Goal: Purchase product/service

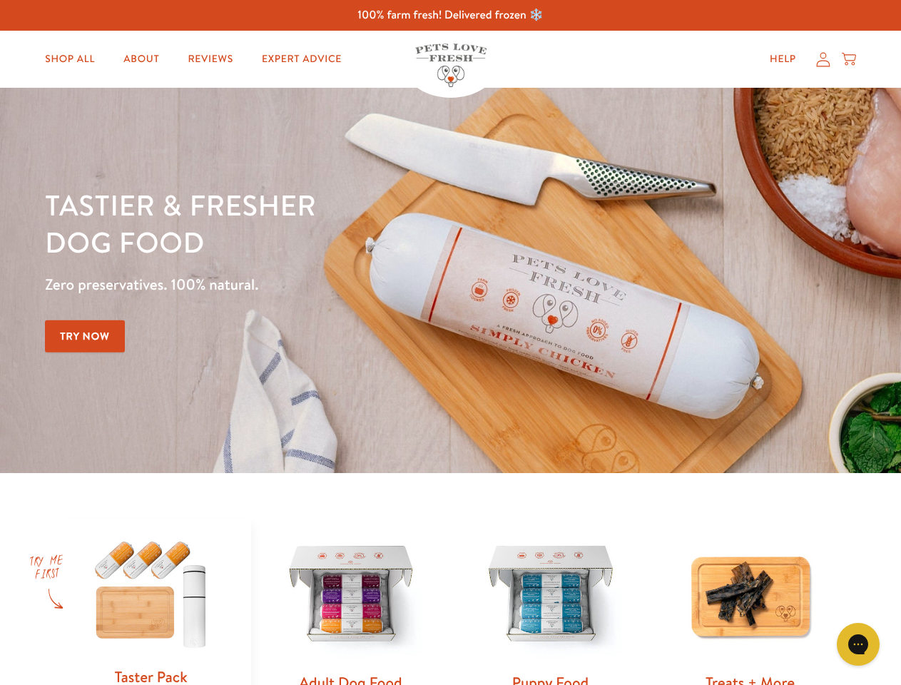
click at [450, 342] on div "Tastier & fresher dog food Zero preservatives. 100% natural. Try Now" at bounding box center [315, 280] width 540 height 188
click at [858, 644] on icon "Gorgias live chat" at bounding box center [858, 644] width 14 height 14
